Goal: Find specific page/section: Find specific page/section

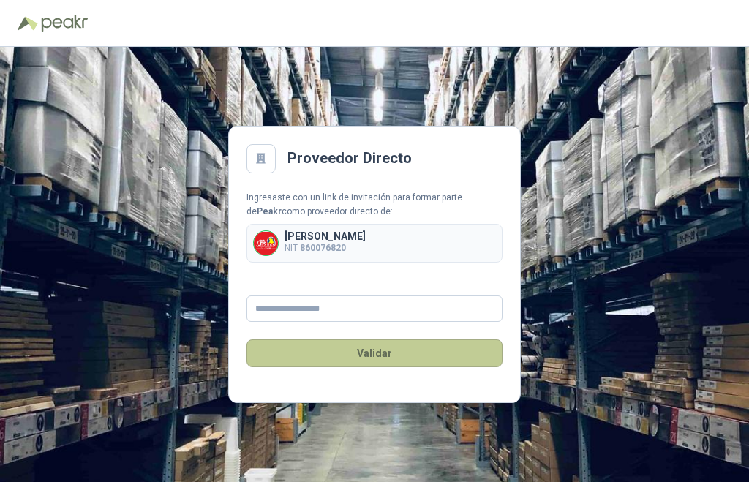
click at [372, 345] on button "Validar" at bounding box center [375, 353] width 256 height 28
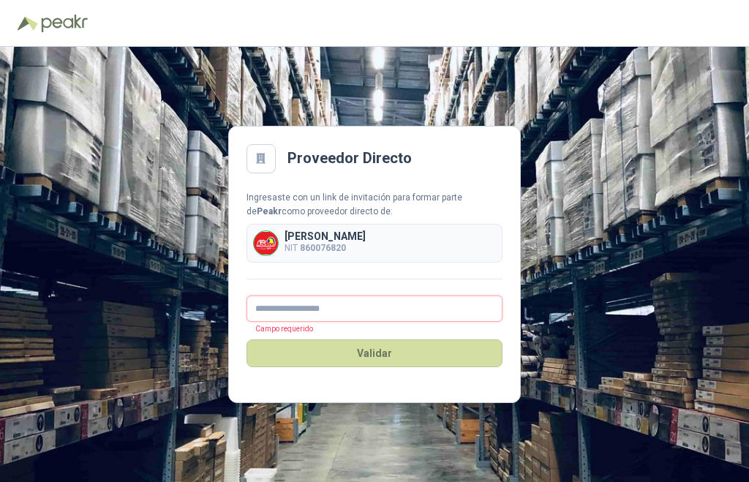
click at [274, 310] on input "text" at bounding box center [375, 309] width 256 height 26
type input "**********"
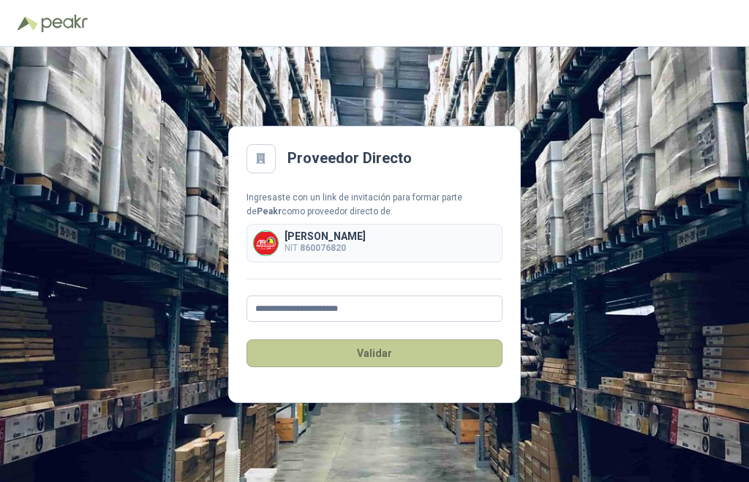
click at [390, 347] on button "Validar" at bounding box center [375, 353] width 256 height 28
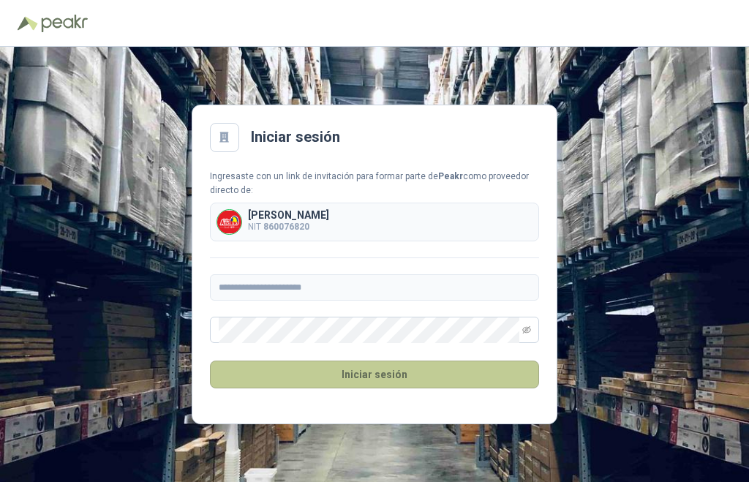
click at [375, 372] on button "Iniciar sesión" at bounding box center [374, 375] width 329 height 28
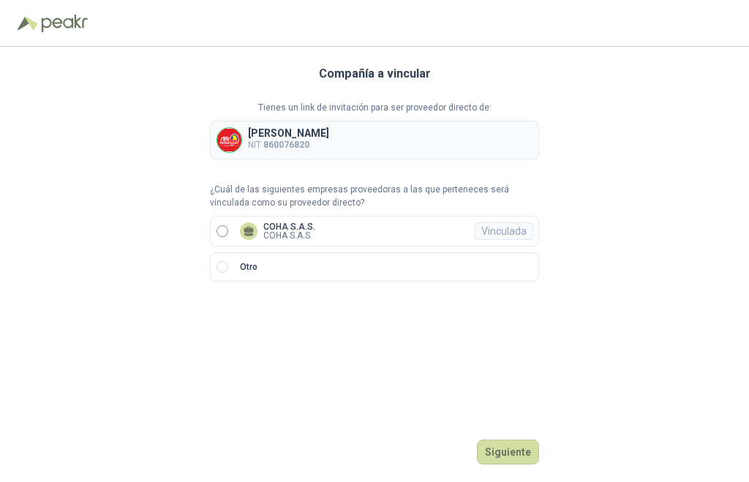
click at [228, 232] on label "COHA S.A.S. COHA S.A.S. Vinculada" at bounding box center [374, 231] width 329 height 31
click at [497, 447] on button "Ingresar" at bounding box center [510, 452] width 58 height 25
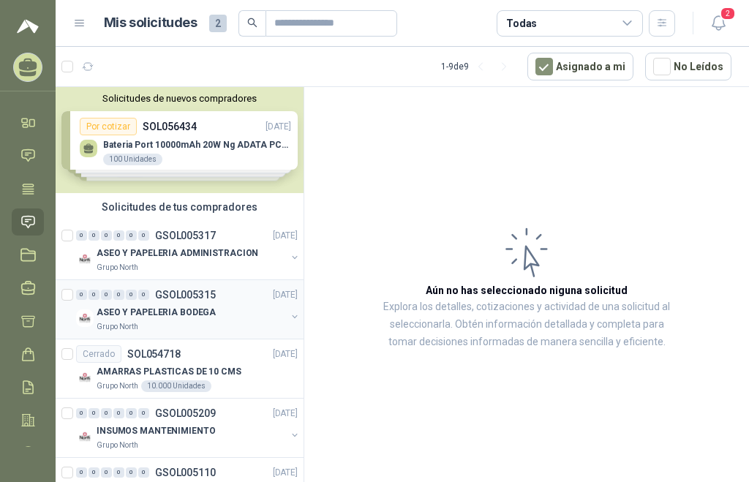
click at [151, 312] on p "ASEO Y PAPELERIA BODEGA" at bounding box center [156, 313] width 119 height 14
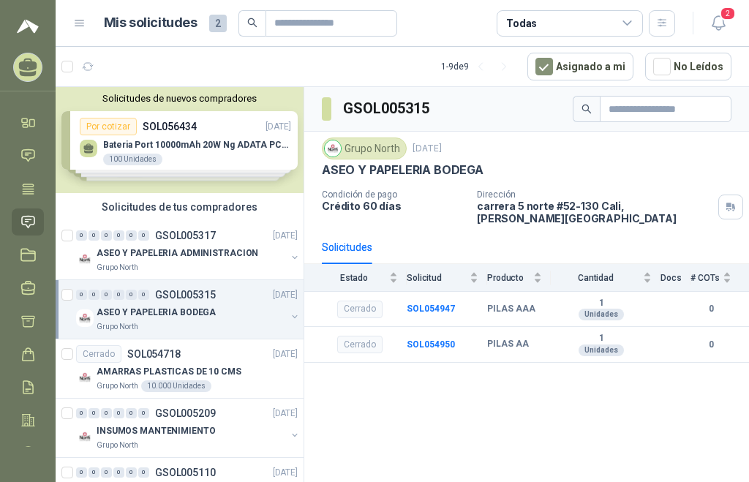
click at [99, 315] on p "ASEO Y PAPELERIA BODEGA" at bounding box center [156, 313] width 119 height 14
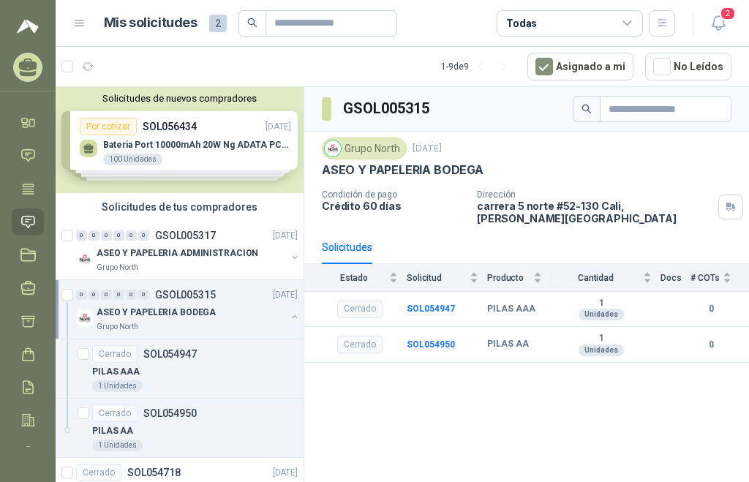
click at [170, 313] on p "ASEO Y PAPELERIA BODEGA" at bounding box center [156, 313] width 119 height 14
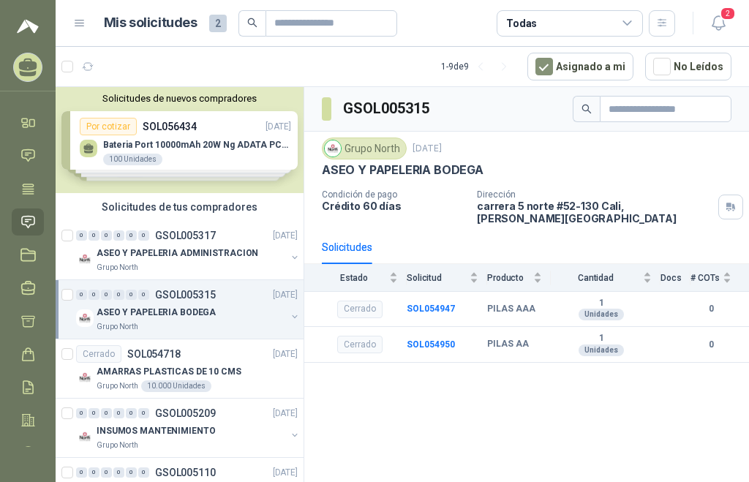
click at [170, 313] on p "ASEO Y PAPELERIA BODEGA" at bounding box center [156, 313] width 119 height 14
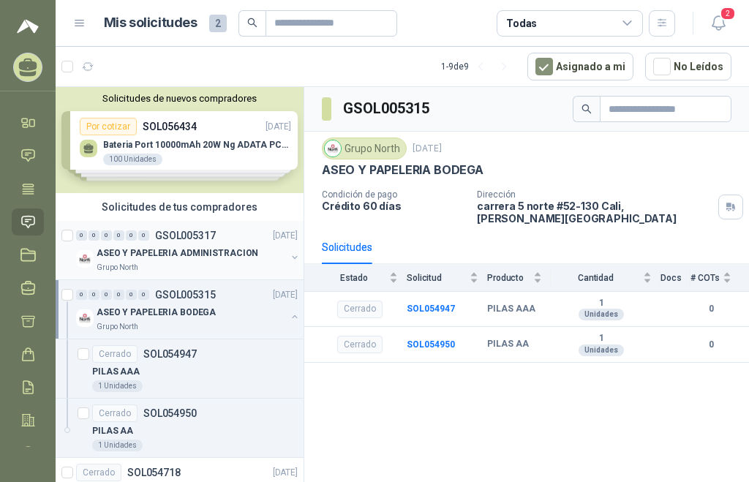
click at [140, 252] on p "ASEO Y PAPELERIA ADMINISTRACION" at bounding box center [178, 254] width 162 height 14
click at [143, 252] on p "ASEO Y PAPELERIA ADMINISTRACION" at bounding box center [178, 254] width 162 height 14
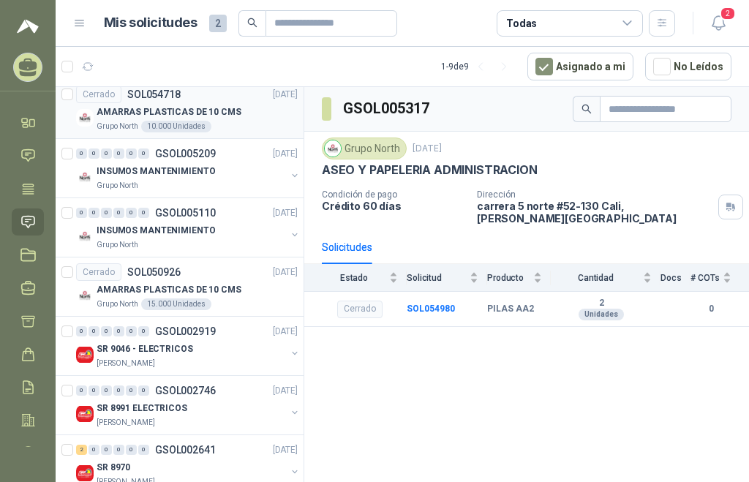
scroll to position [439, 0]
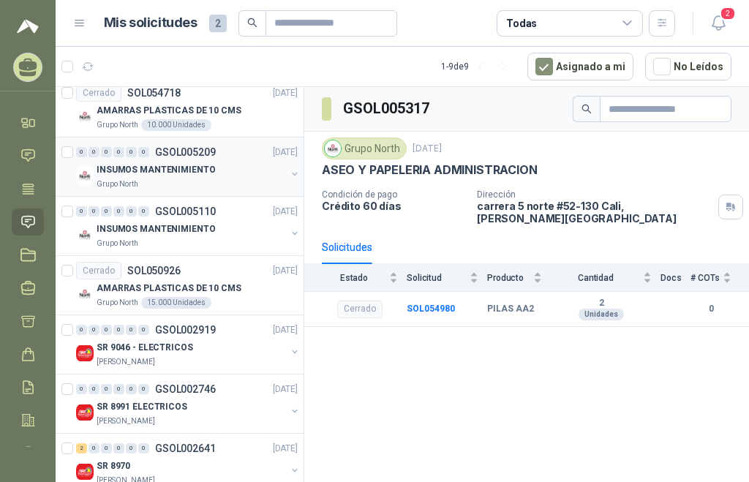
click at [132, 173] on p "INSUMOS MANTENIMIENTO" at bounding box center [156, 170] width 118 height 14
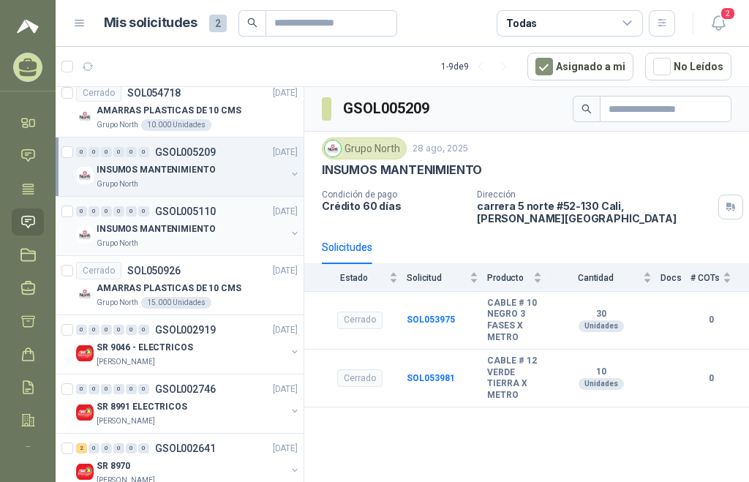
click at [120, 227] on p "INSUMOS MANTENIMIENTO" at bounding box center [156, 229] width 118 height 14
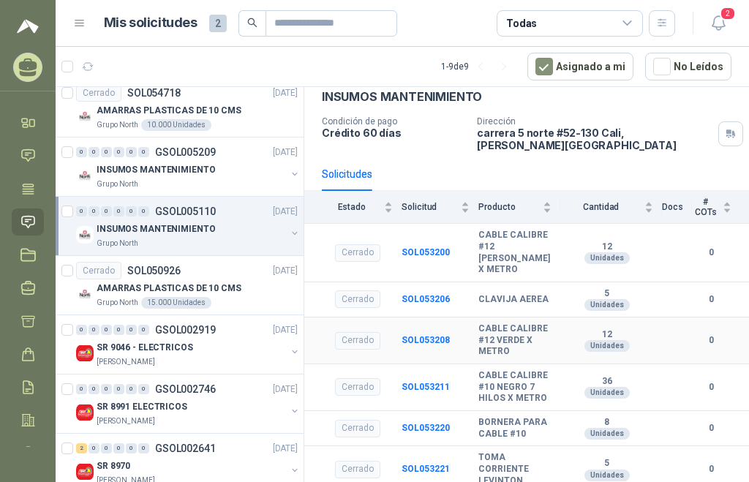
scroll to position [138, 0]
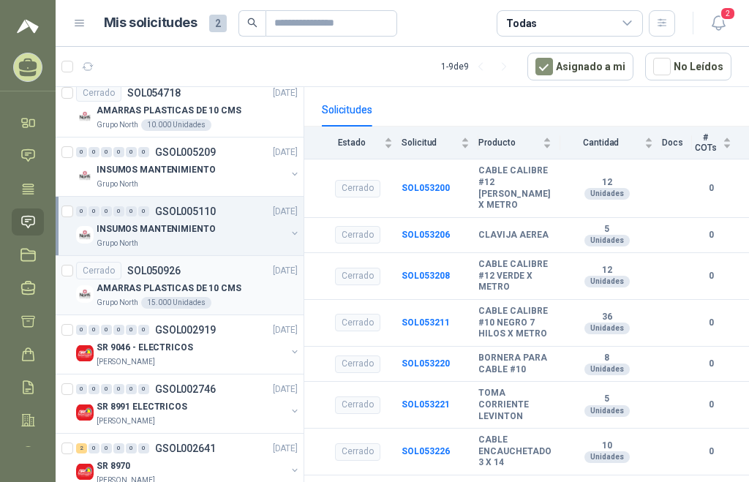
click at [146, 283] on p "AMARRAS PLASTICAS DE 10 CMS" at bounding box center [169, 289] width 145 height 14
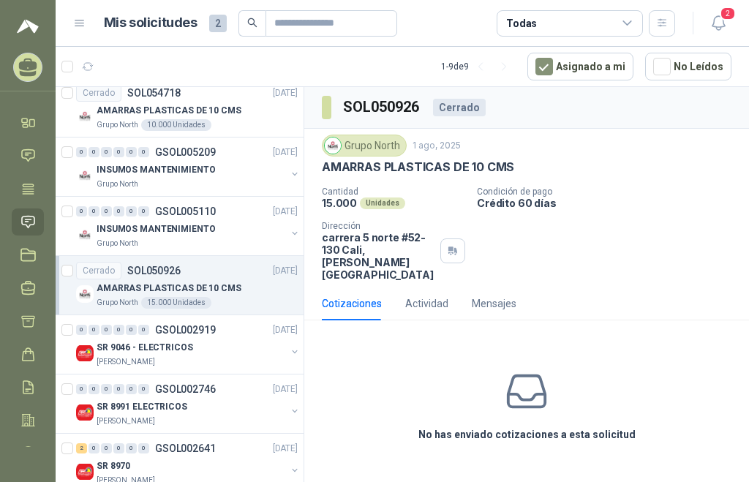
scroll to position [463, 0]
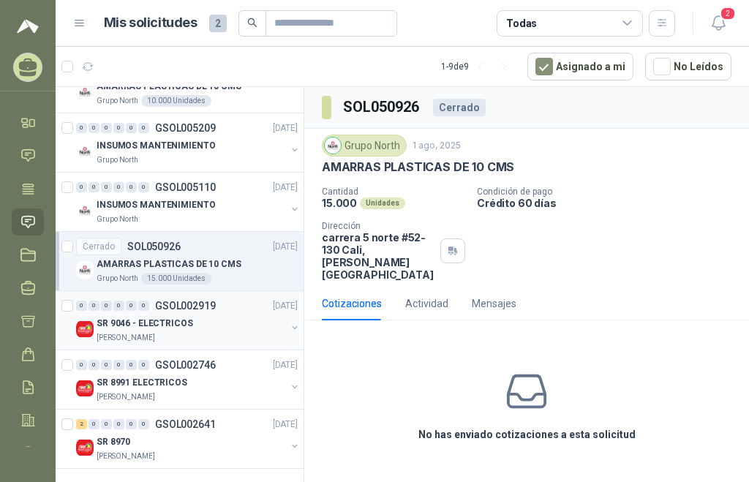
click at [120, 321] on p "SR 9046 - ELECTRICOS" at bounding box center [145, 324] width 97 height 14
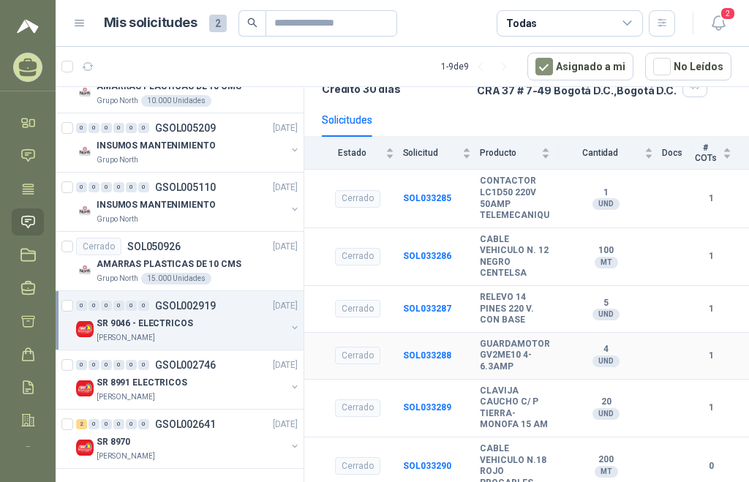
scroll to position [124, 0]
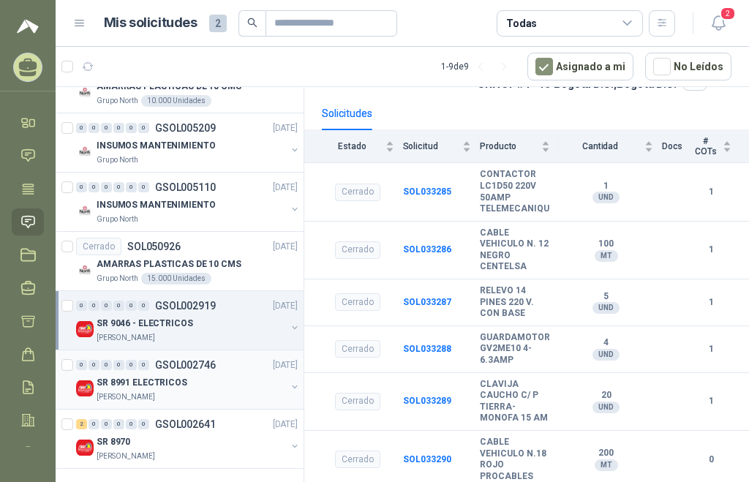
click at [164, 365] on p "GSOL002746" at bounding box center [185, 365] width 61 height 10
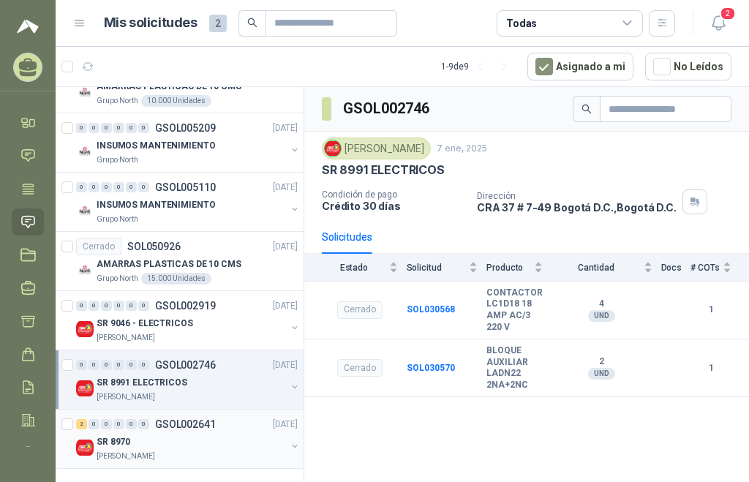
click at [108, 435] on p "SR 8970" at bounding box center [114, 442] width 34 height 14
